Goal: Information Seeking & Learning: Find specific fact

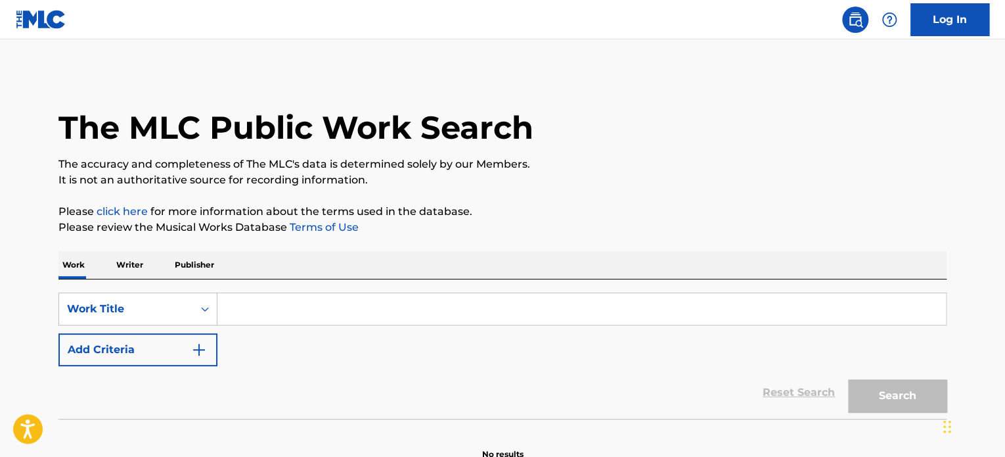
drag, startPoint x: 455, startPoint y: 307, endPoint x: 461, endPoint y: 312, distance: 7.9
click at [455, 307] on input "Search Form" at bounding box center [581, 309] width 729 height 32
paste input "DALE CON LA CORREA"
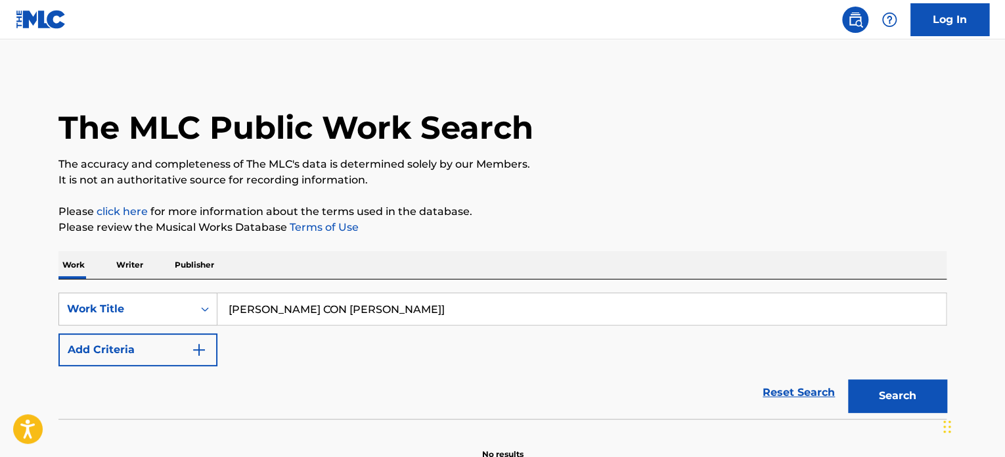
click at [848, 379] on button "Search" at bounding box center [897, 395] width 99 height 33
type input "DALE CON LA CORREA"
click at [848, 379] on button "Search" at bounding box center [897, 395] width 99 height 33
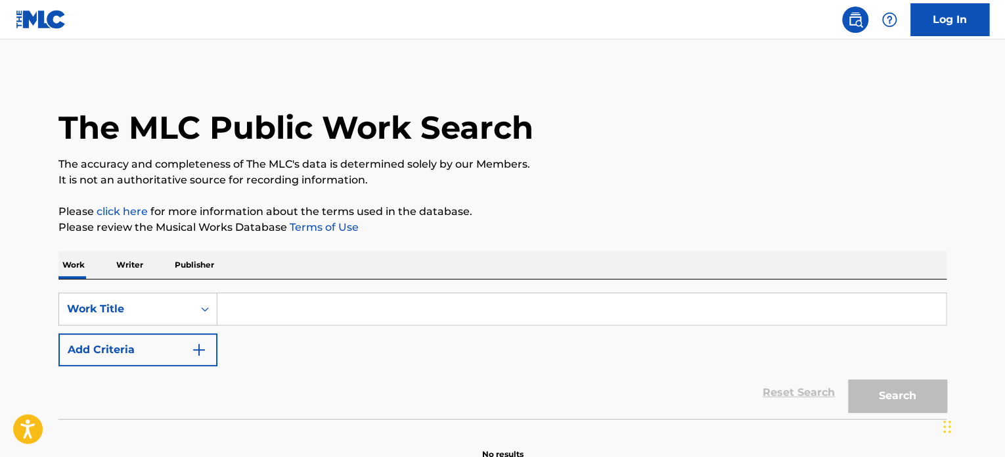
click at [209, 355] on button "Add Criteria" at bounding box center [137, 349] width 159 height 33
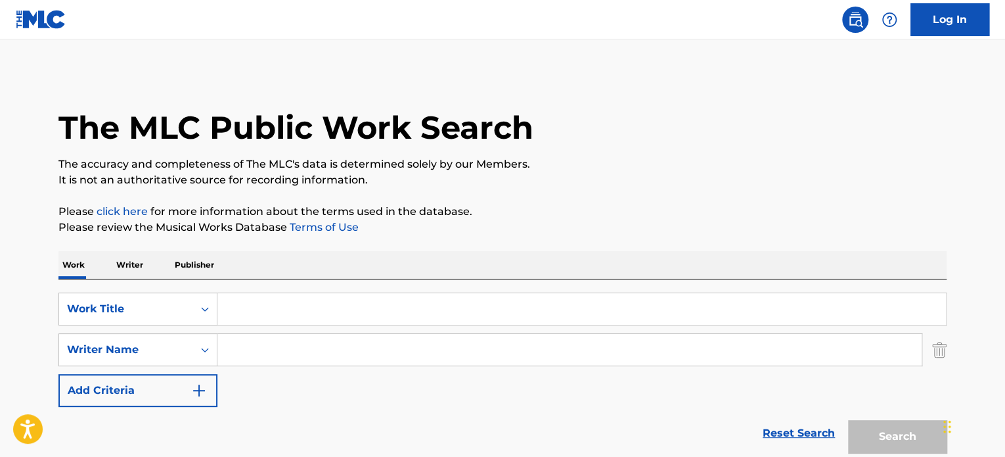
click at [252, 348] on input "Search Form" at bounding box center [569, 350] width 704 height 32
paste input "[PERSON_NAME] EDU [PERSON_NAME]"
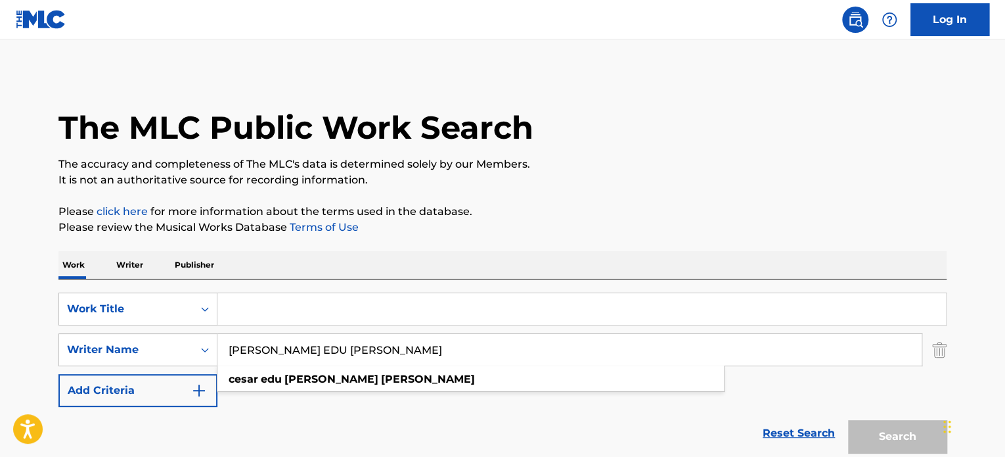
type input "[PERSON_NAME] EDU [PERSON_NAME]"
click at [326, 309] on input "Search Form" at bounding box center [581, 309] width 729 height 32
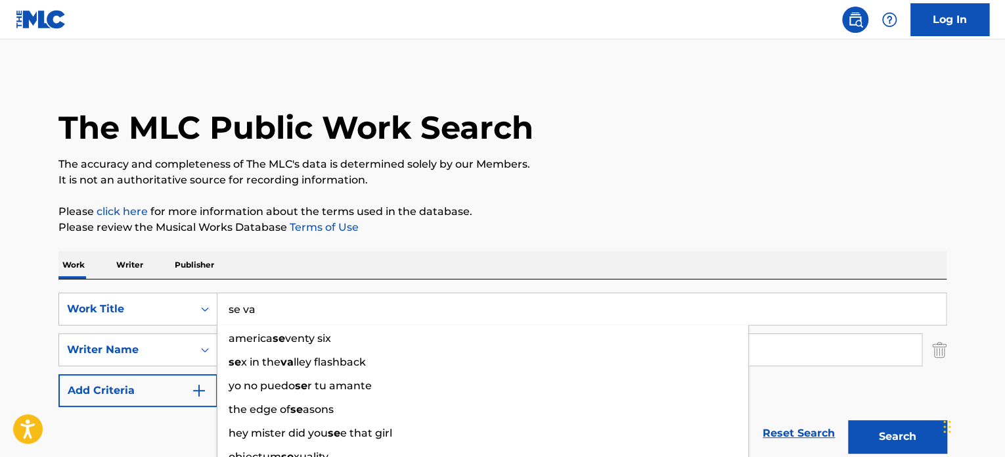
type input "se va"
click at [848, 420] on button "Search" at bounding box center [897, 436] width 99 height 33
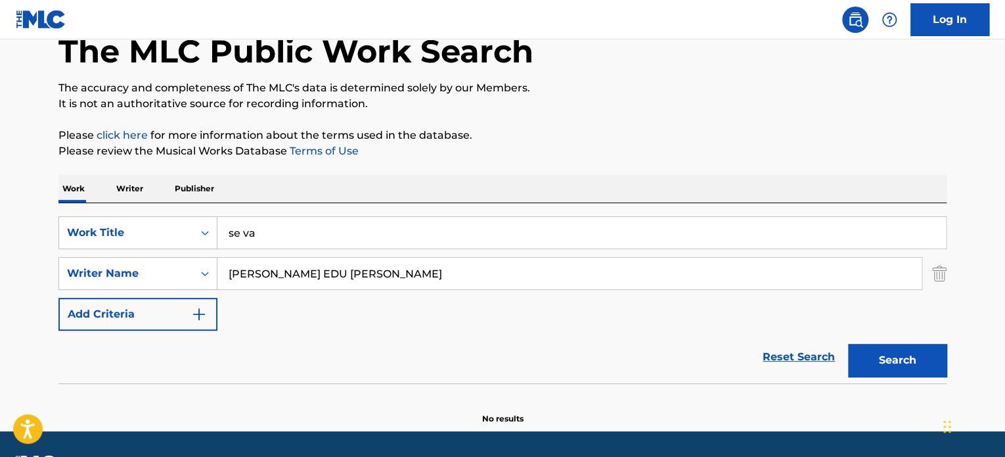
scroll to position [113, 0]
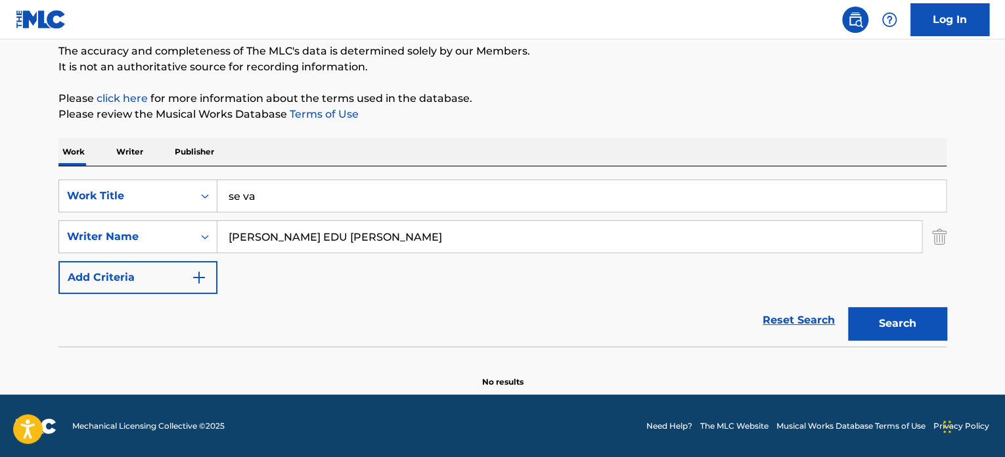
click at [896, 330] on button "Search" at bounding box center [897, 323] width 99 height 33
drag, startPoint x: 297, startPoint y: 235, endPoint x: 65, endPoint y: 250, distance: 232.4
click at [70, 250] on div "SearchWithCriteriafe7d9d86-8f89-4523-838e-ee45933af4e1 Writer Name [PERSON_NAME…" at bounding box center [502, 236] width 888 height 33
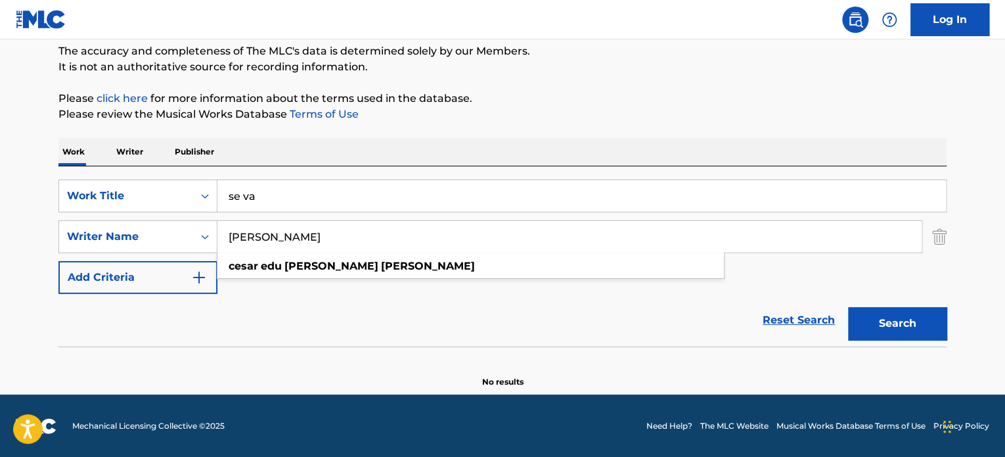
type input "[PERSON_NAME]"
click at [848, 307] on button "Search" at bounding box center [897, 323] width 99 height 33
